Goal: Information Seeking & Learning: Find specific fact

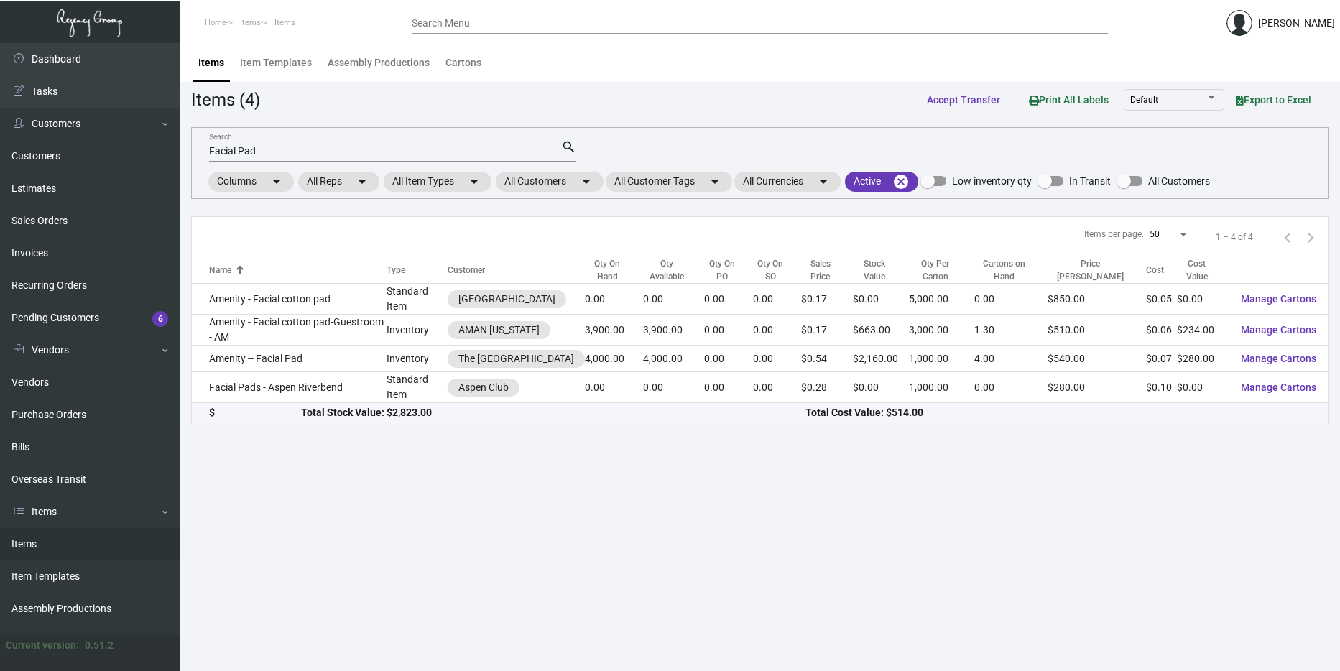
click at [70, 547] on link "Items" at bounding box center [90, 544] width 180 height 32
click at [316, 154] on input "Facial Pad" at bounding box center [385, 151] width 352 height 11
click at [313, 148] on input "Facial Pad" at bounding box center [385, 151] width 352 height 11
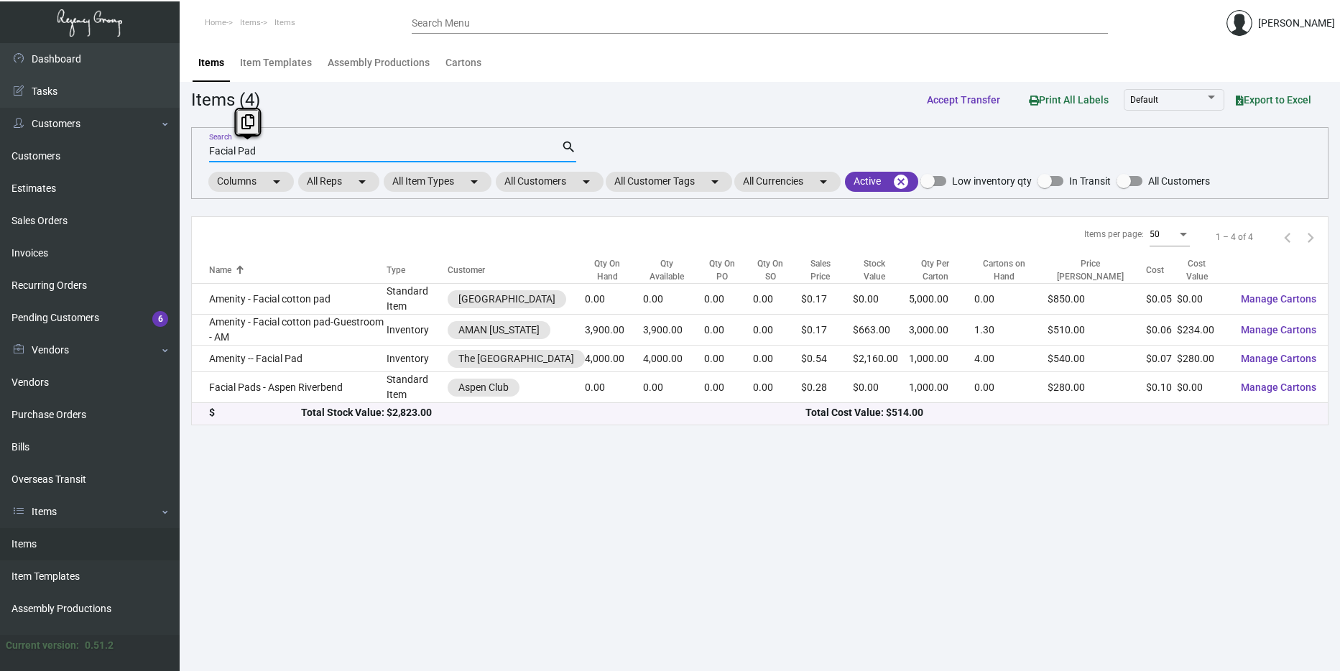
click at [313, 148] on input "Facial Pad" at bounding box center [385, 151] width 352 height 11
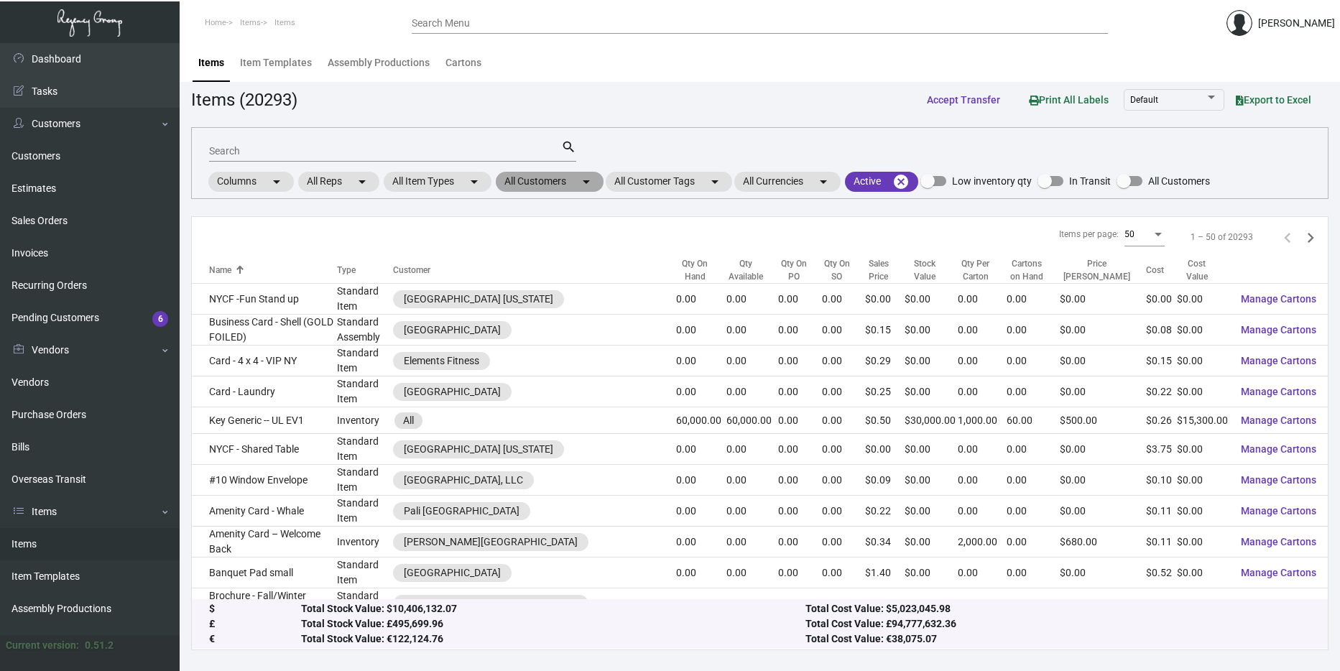
click at [513, 180] on mat-chip "All Customers arrow_drop_down" at bounding box center [550, 182] width 108 height 20
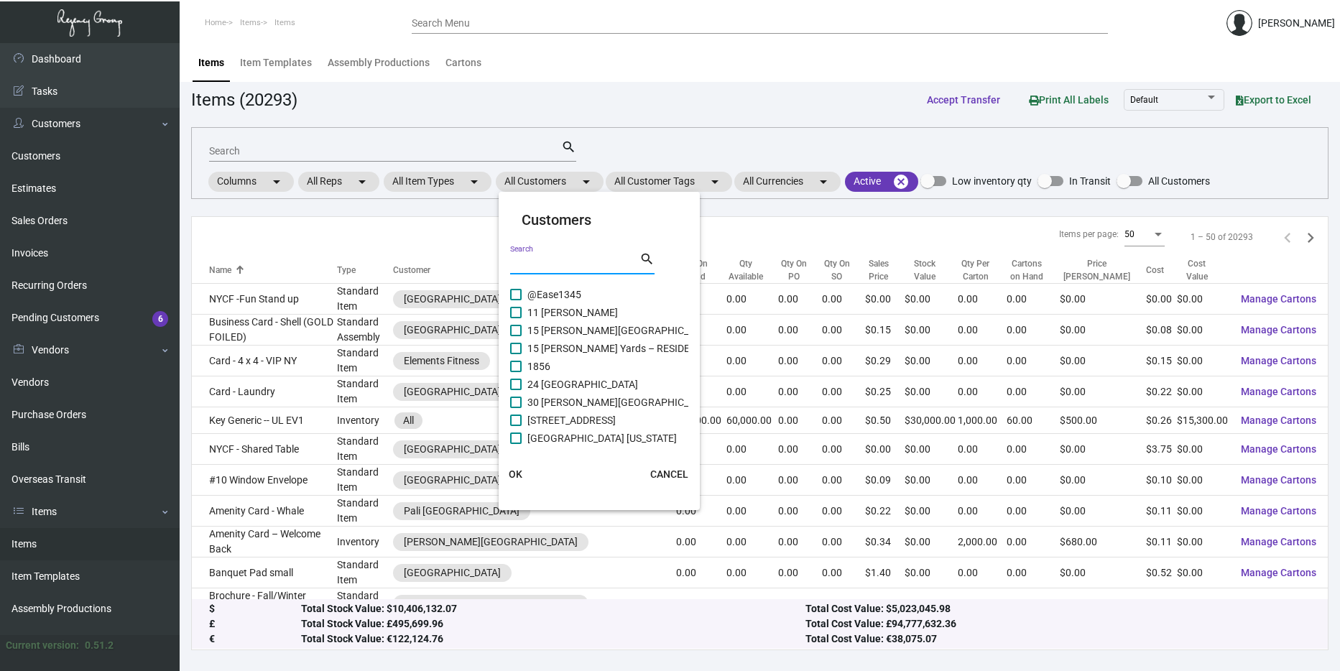
click at [558, 259] on input "Search" at bounding box center [574, 263] width 129 height 11
type input "Soho House"
click at [563, 312] on span "Soho House [GEOGRAPHIC_DATA]" at bounding box center [603, 312] width 153 height 17
click at [516, 318] on input "Soho House [GEOGRAPHIC_DATA]" at bounding box center [515, 318] width 1 height 1
checkbox input "true"
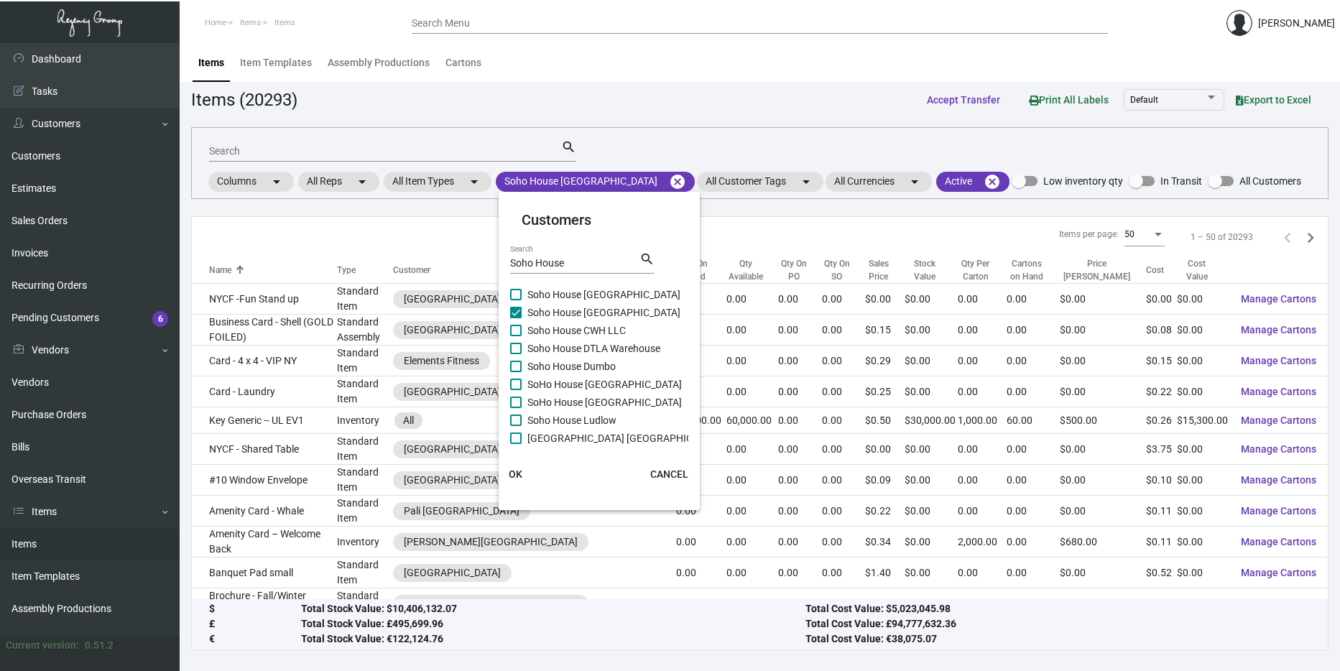
click at [518, 474] on span "OK" at bounding box center [516, 474] width 14 height 11
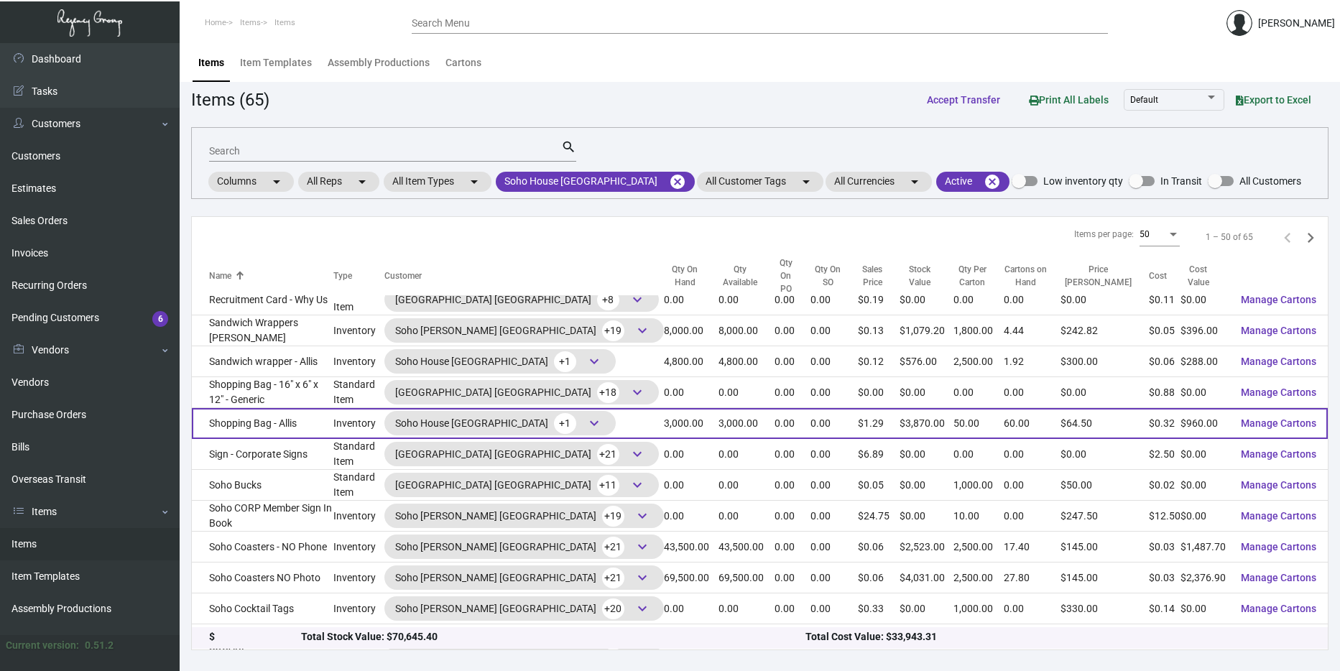
scroll to position [1196, 0]
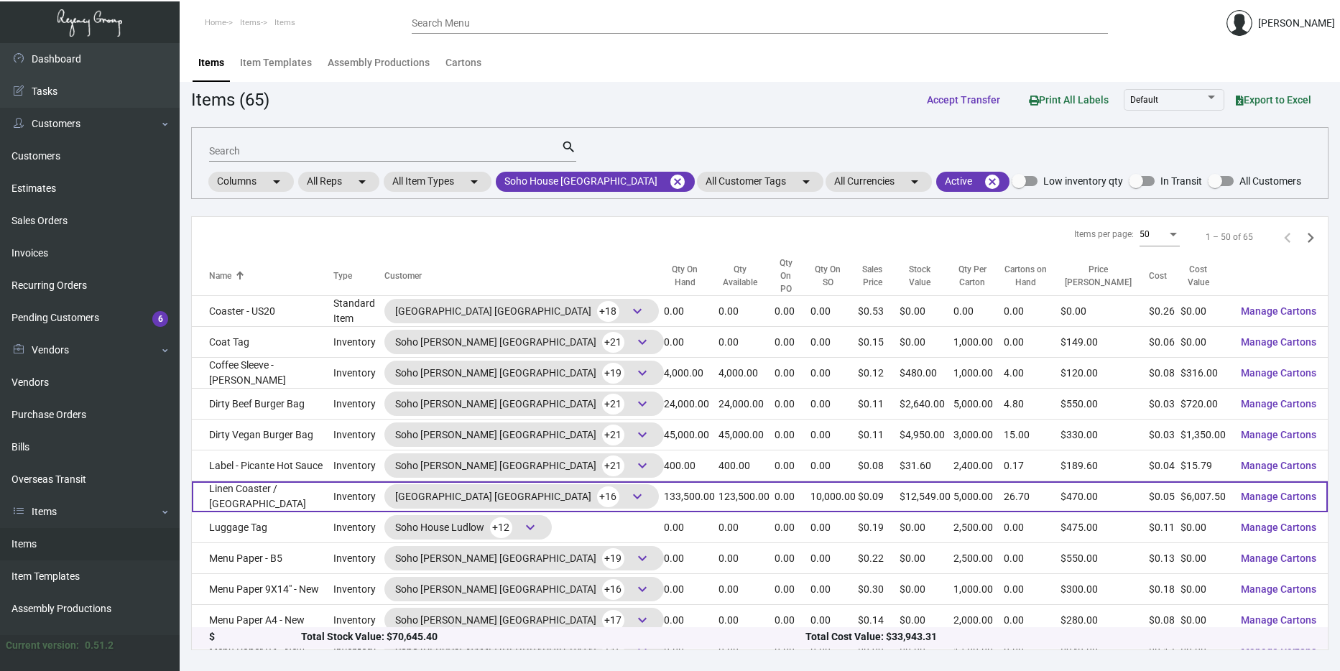
click at [323, 481] on td "Linen Coaster / [GEOGRAPHIC_DATA]" at bounding box center [263, 496] width 142 height 31
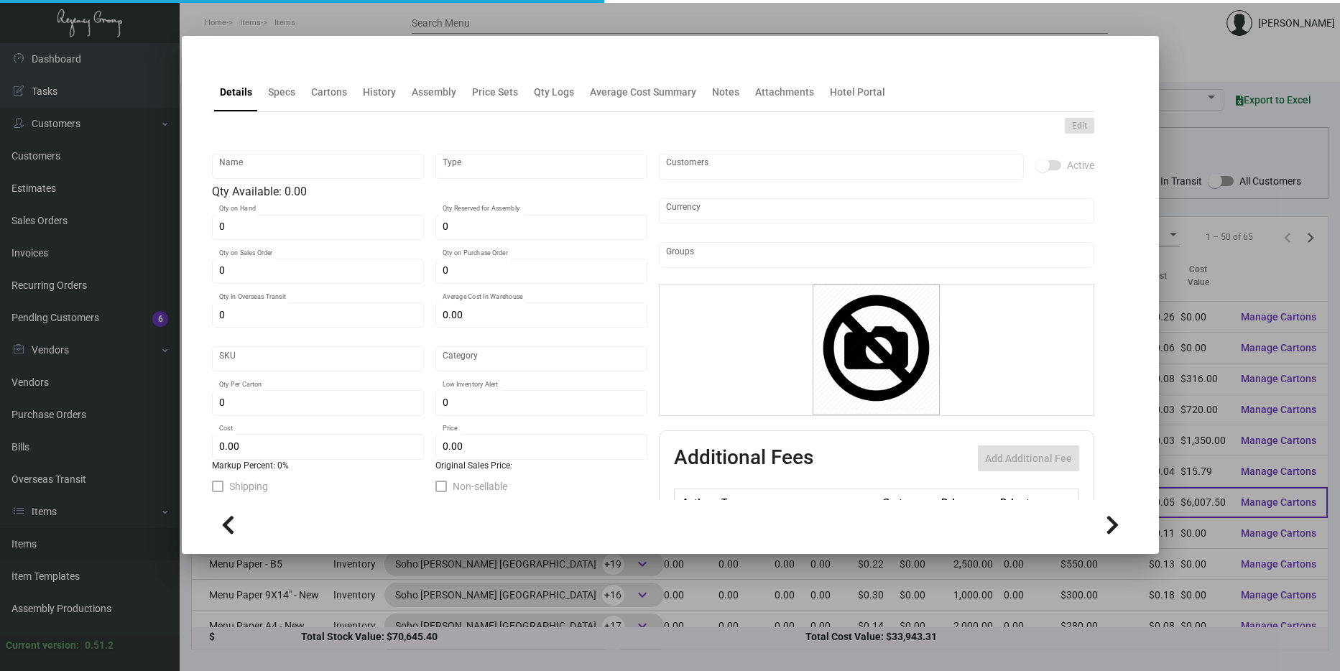
type input "Linen Coaster / [GEOGRAPHIC_DATA]"
type input "Inventory"
type input "133,500"
type input "10,000"
type input "250,000"
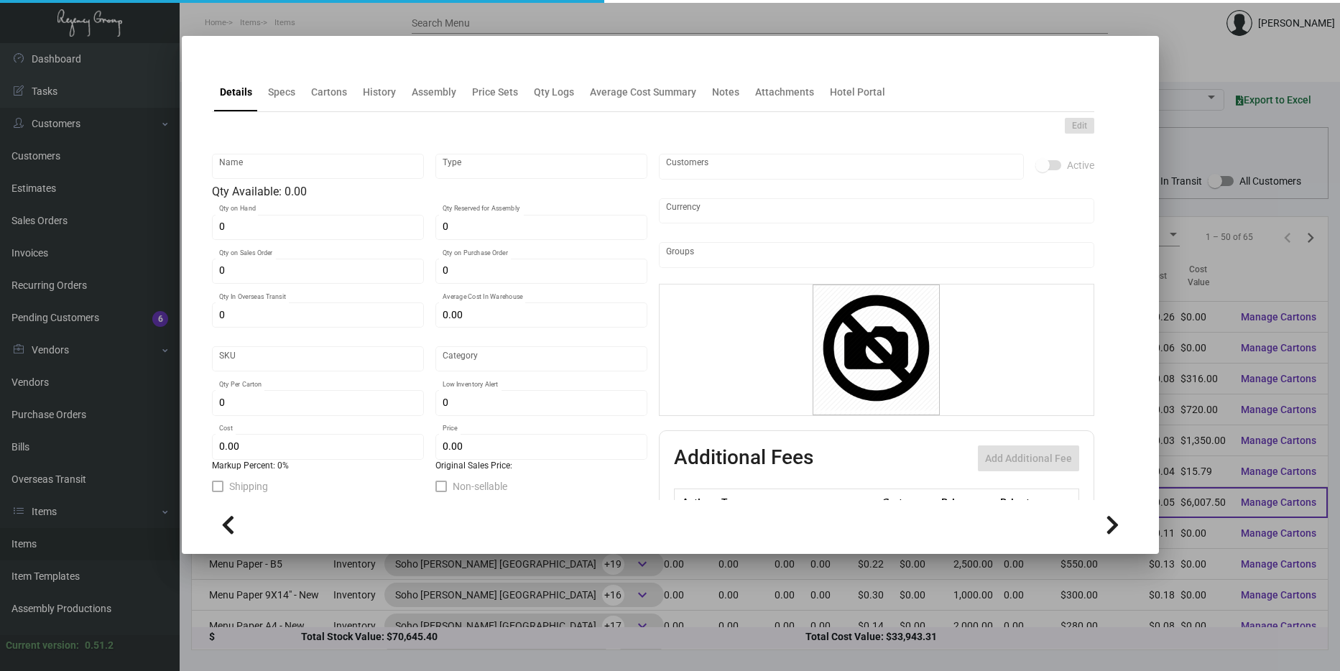
type input "$ 0.325"
type input "SH-558-973"
type input "Standard"
type input "5,000"
type input "10,000"
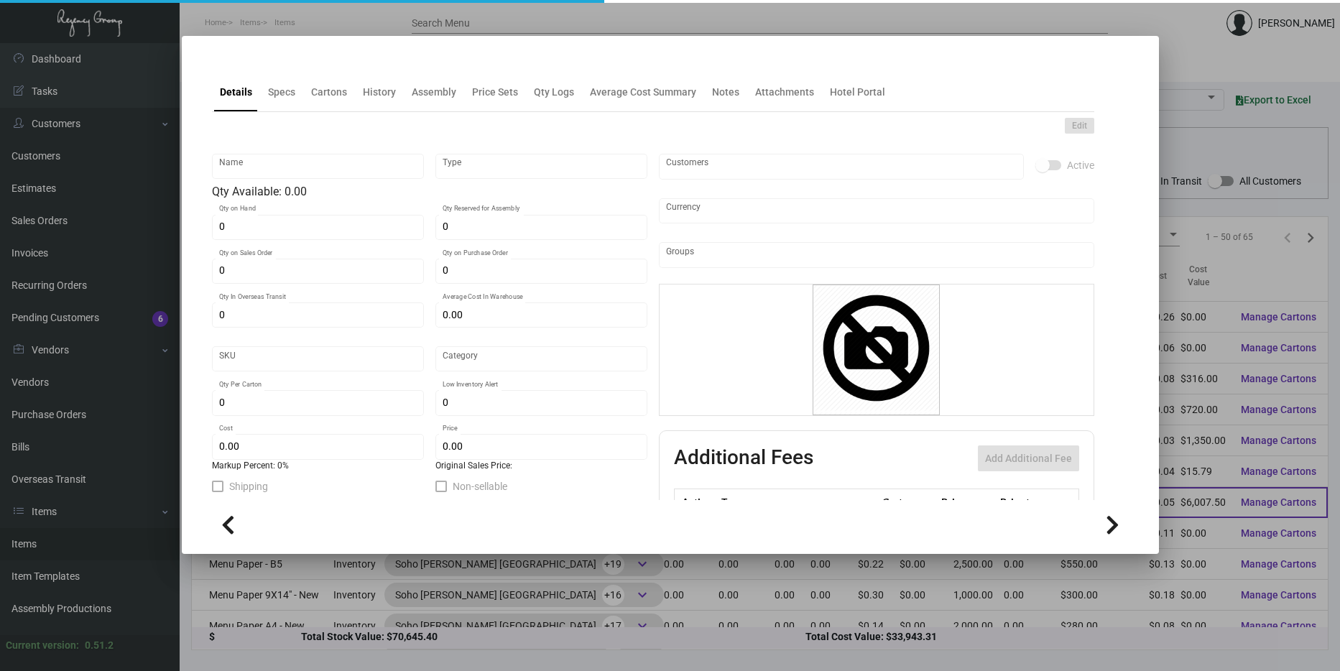
type input "$ 0.045"
type input "$ 0.094"
checkbox input "true"
type input "United States Dollar $"
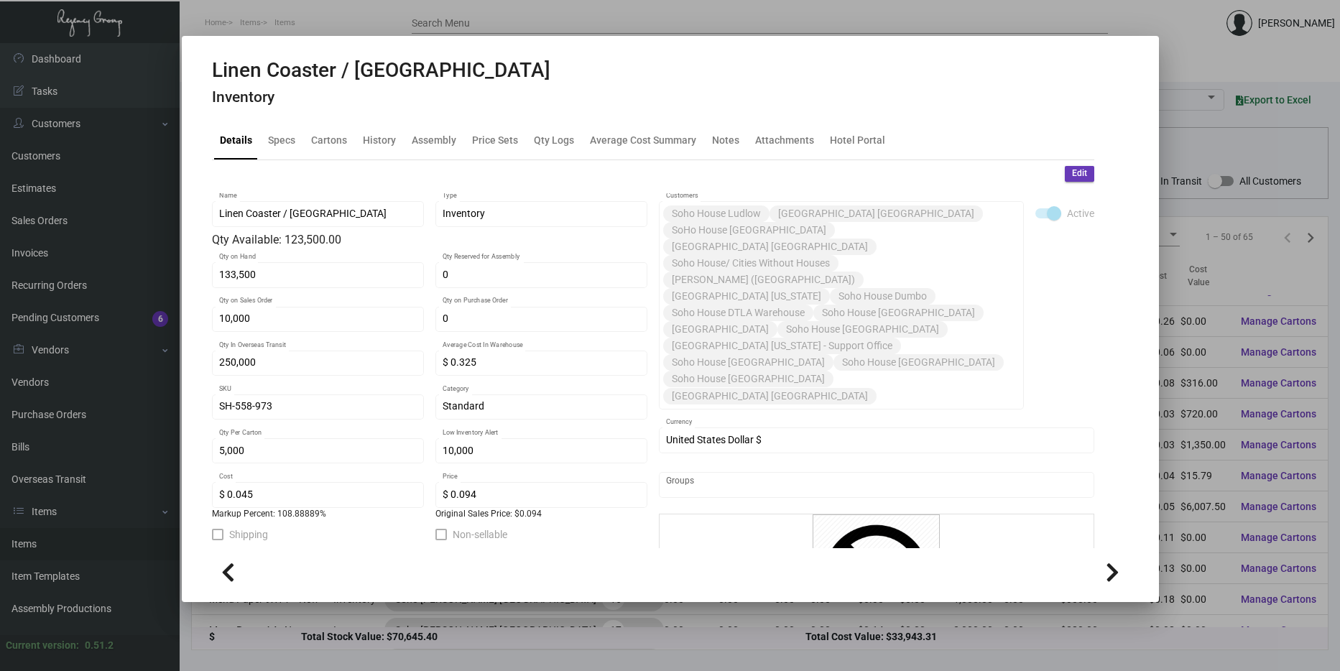
scroll to position [480, 0]
click at [1279, 203] on div at bounding box center [670, 335] width 1340 height 671
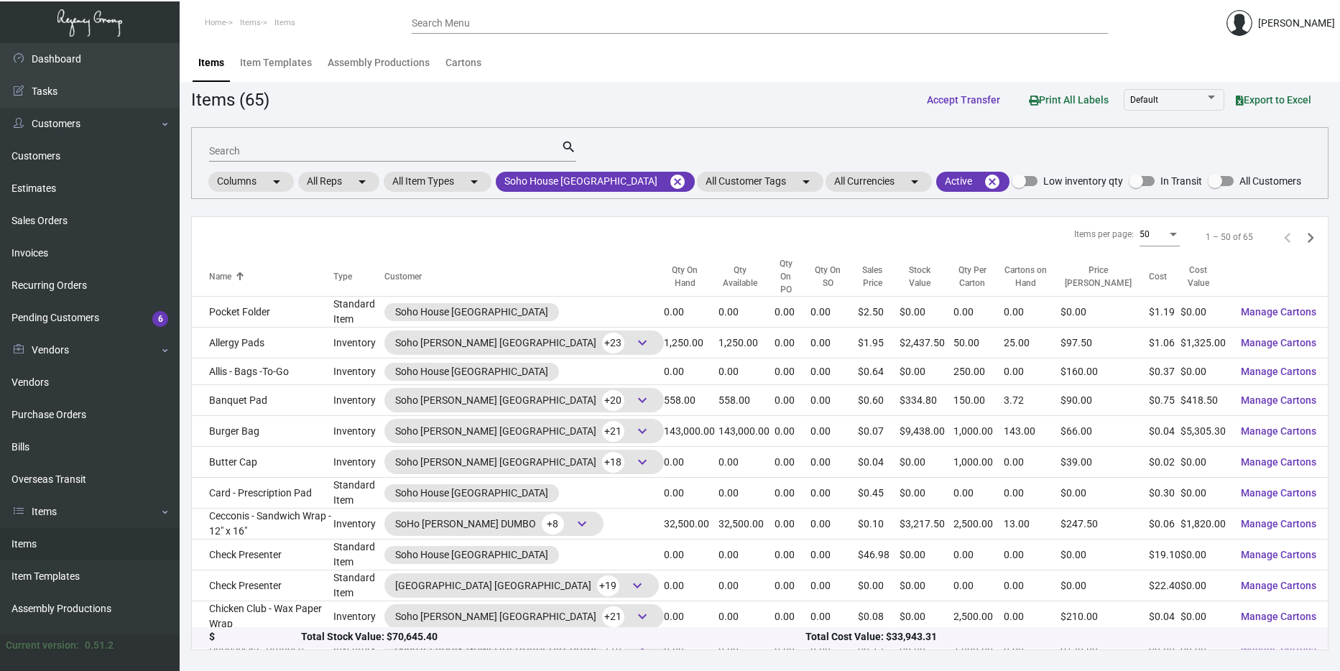
click at [364, 156] on input "Search" at bounding box center [385, 151] width 352 height 11
type input "Napkin"
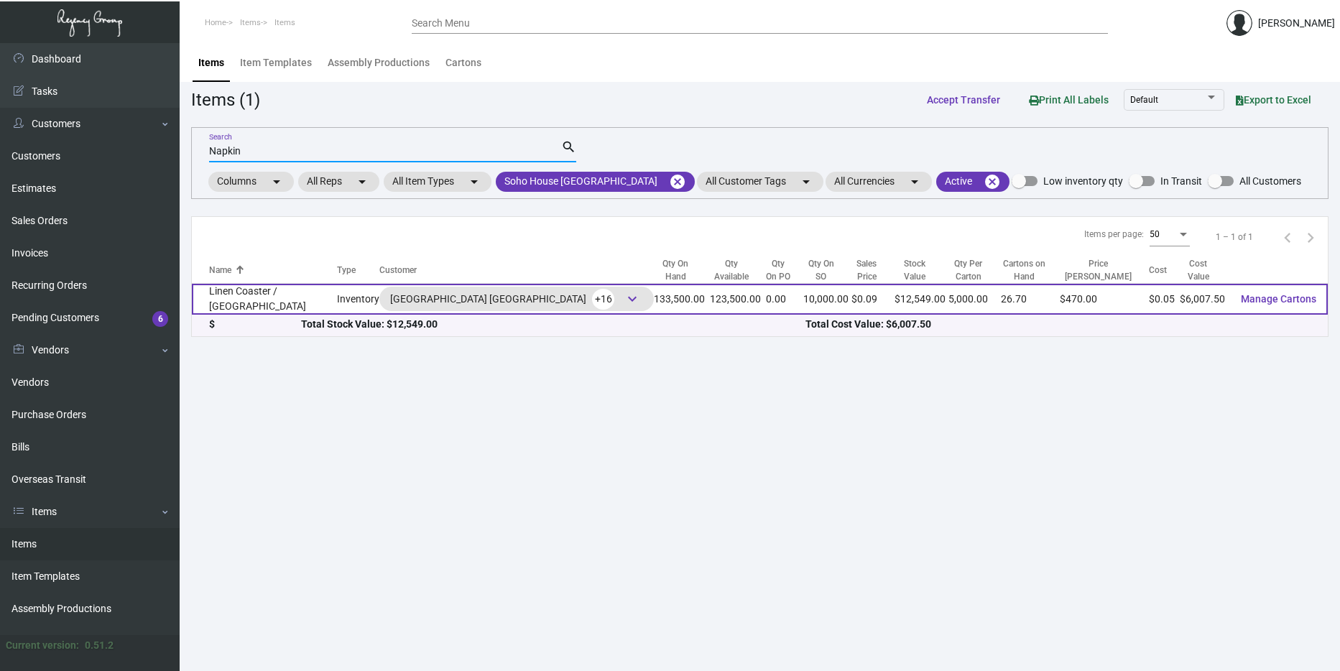
click at [307, 284] on td "Linen Coaster / [GEOGRAPHIC_DATA]" at bounding box center [264, 299] width 145 height 31
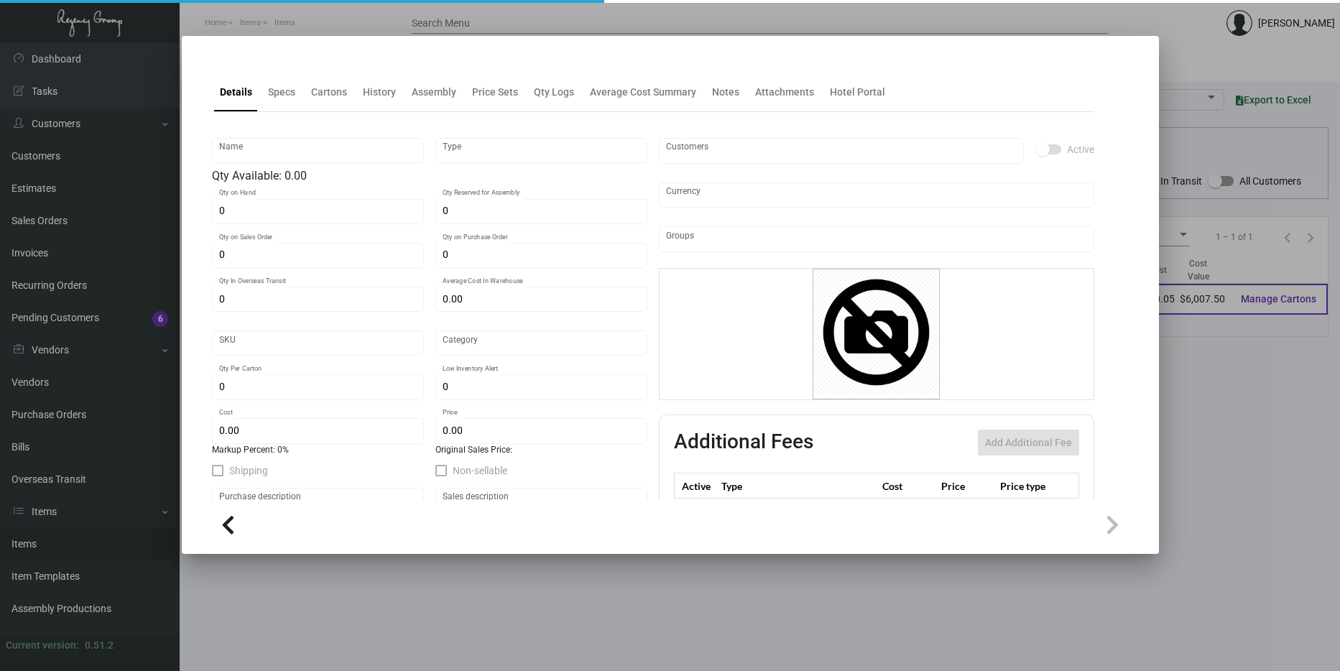
type input "Linen Coaster / [GEOGRAPHIC_DATA]"
type input "Inventory"
type input "133,500"
type input "10,000"
type input "250,000"
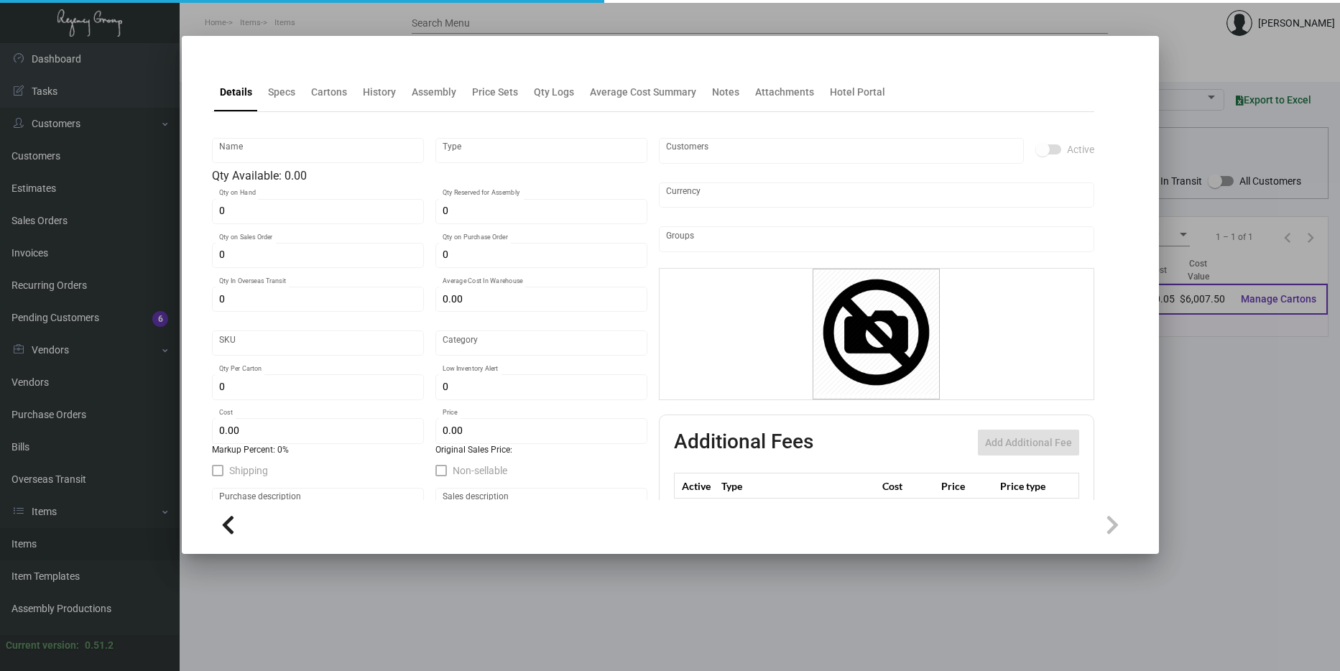
type input "$ 0.325"
type input "SH-558-973"
type input "Standard"
type input "5,000"
type input "10,000"
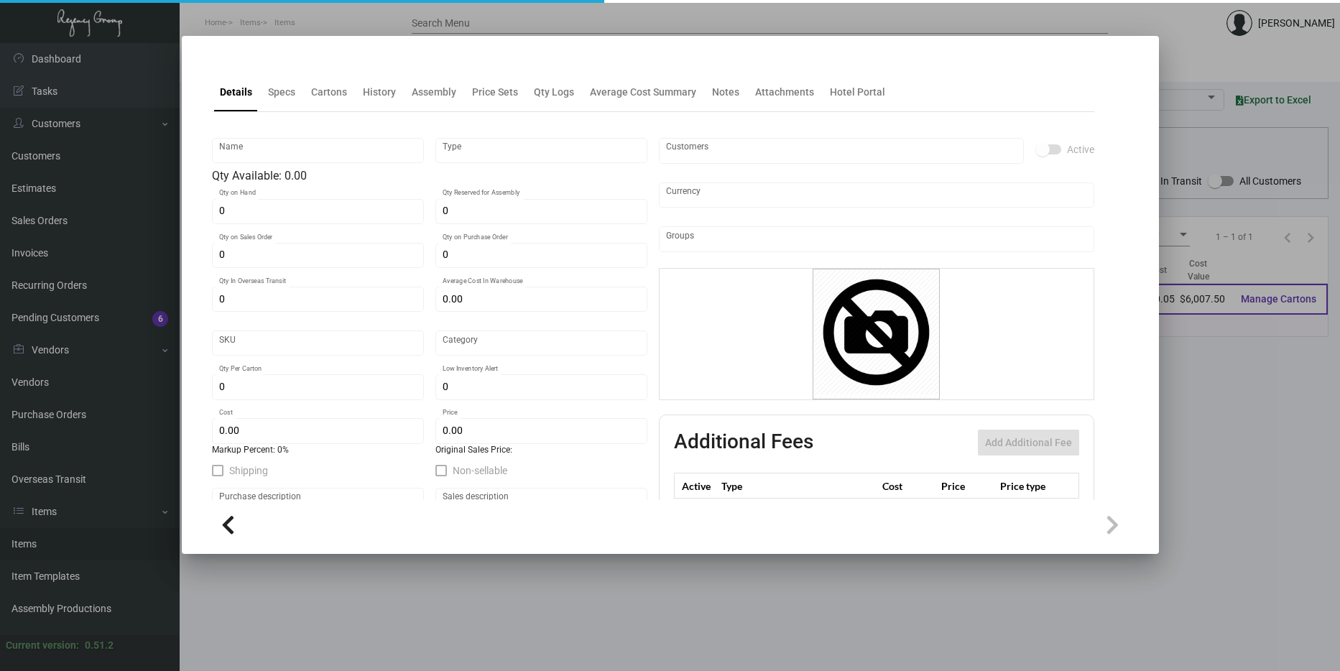
type input "$ 0.045"
type input "$ 0.094"
checkbox input "true"
type input "United States Dollar $"
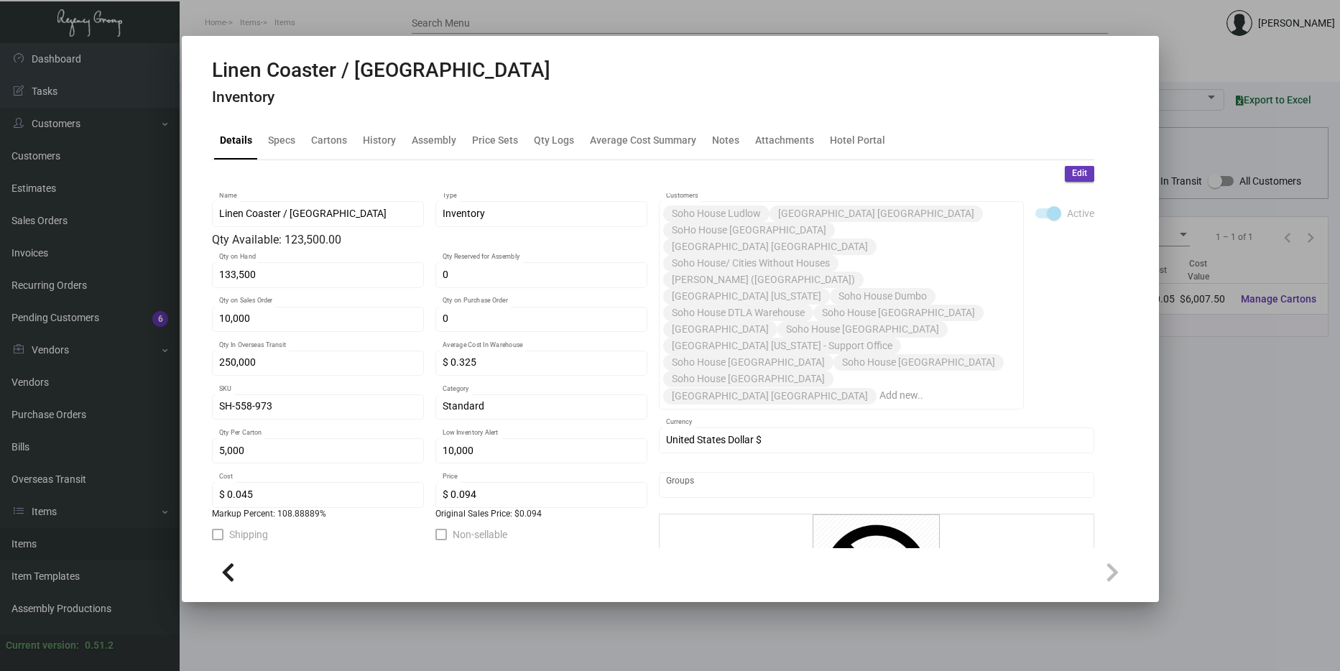
click at [1254, 276] on div at bounding box center [670, 335] width 1340 height 671
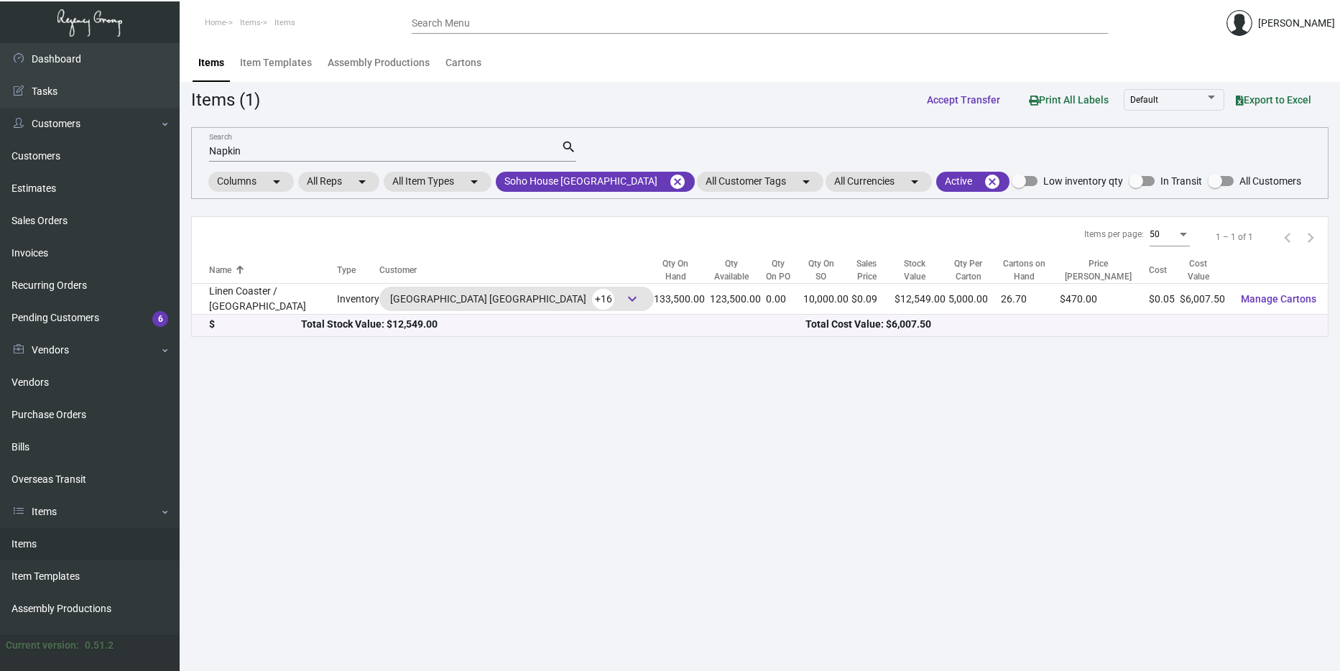
click at [320, 149] on input "Napkin" at bounding box center [385, 151] width 352 height 11
click at [320, 150] on input "Napkin" at bounding box center [385, 151] width 352 height 11
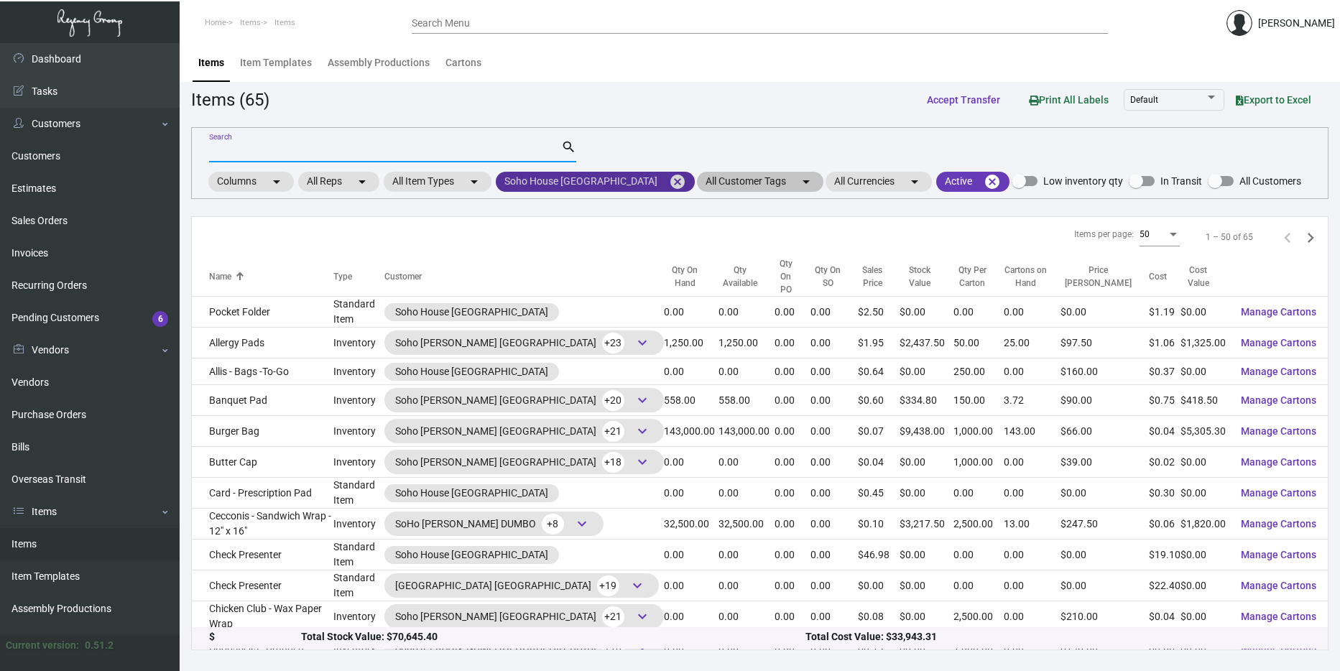
click at [669, 181] on mat-icon "cancel" at bounding box center [677, 181] width 17 height 17
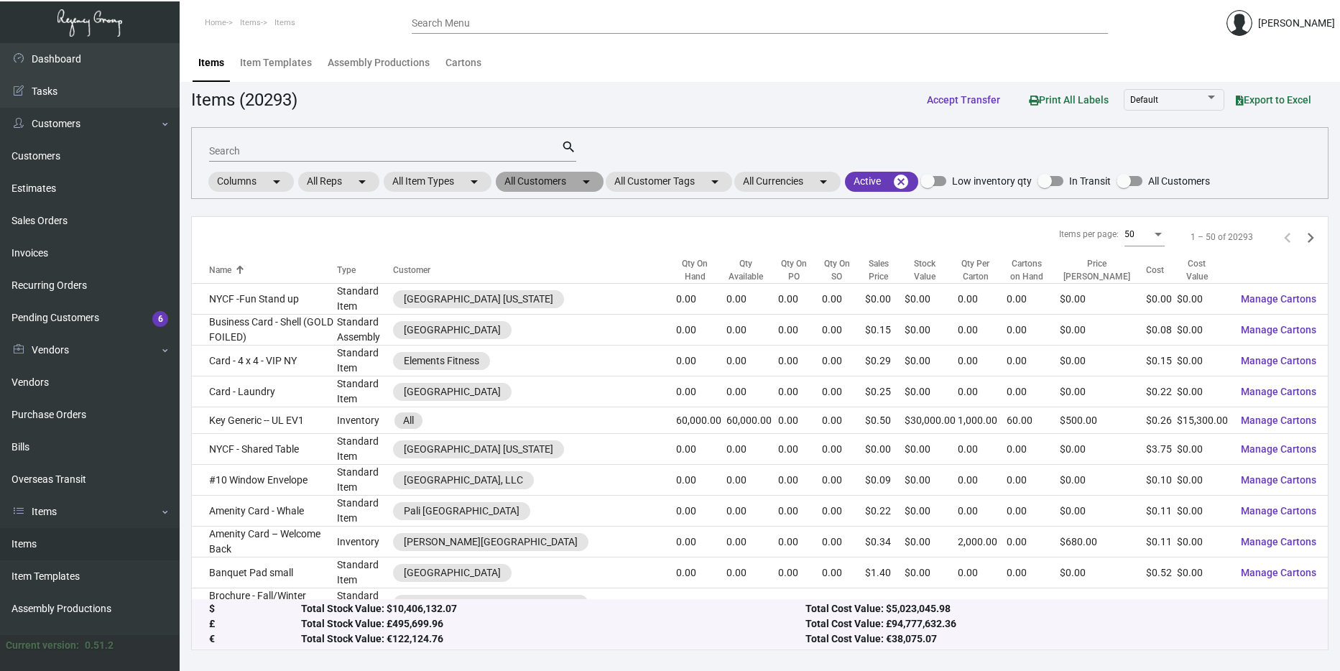
click at [574, 182] on mat-chip "All Customers arrow_drop_down" at bounding box center [550, 182] width 108 height 20
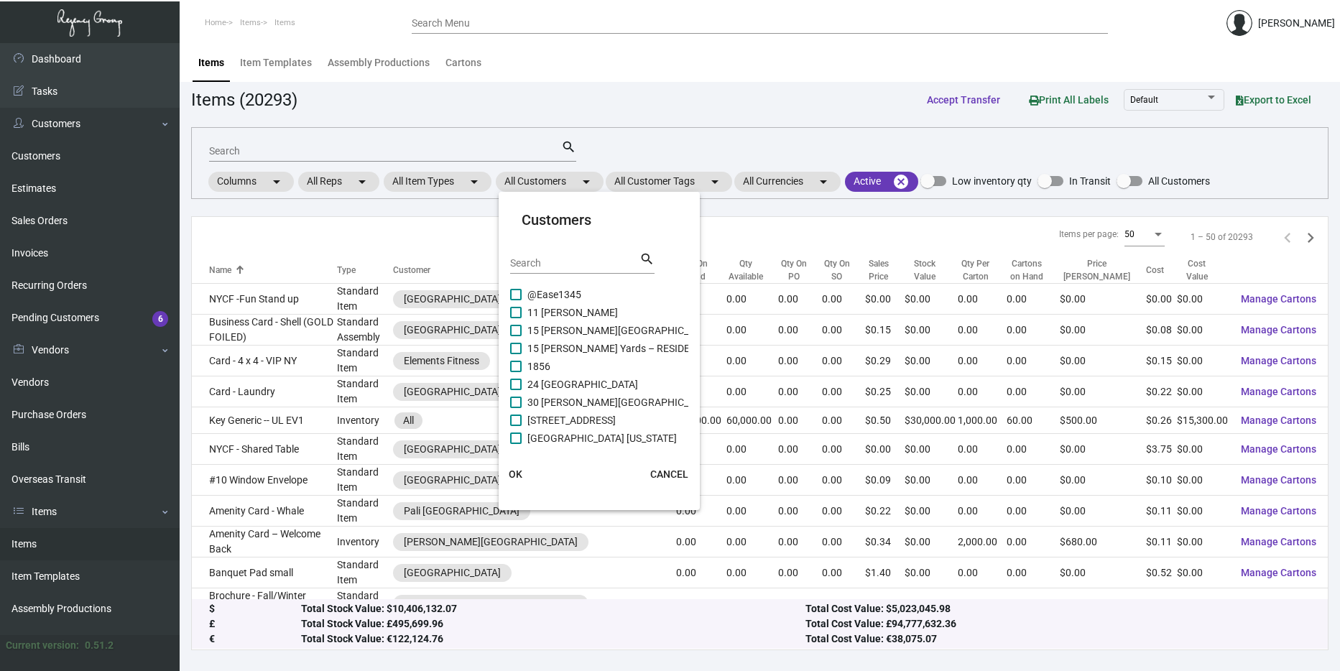
click at [543, 259] on input "Search" at bounding box center [574, 263] width 129 height 11
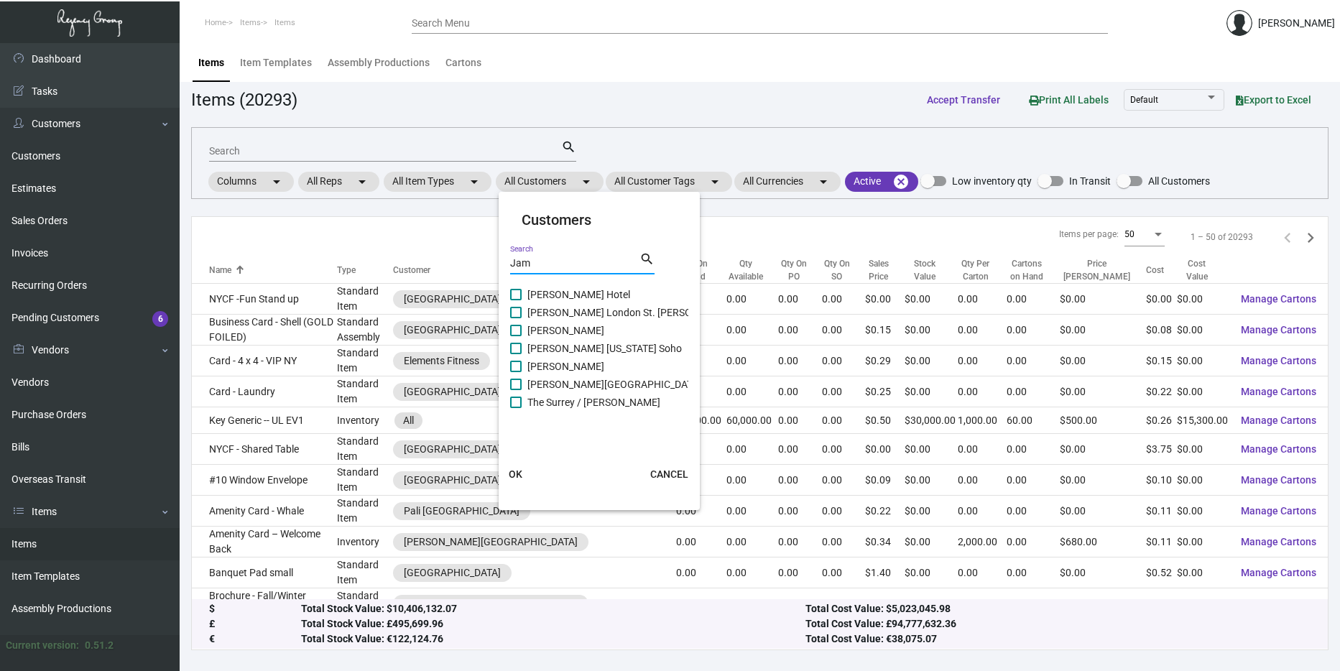
type input "Jam"
